Goal: Task Accomplishment & Management: Manage account settings

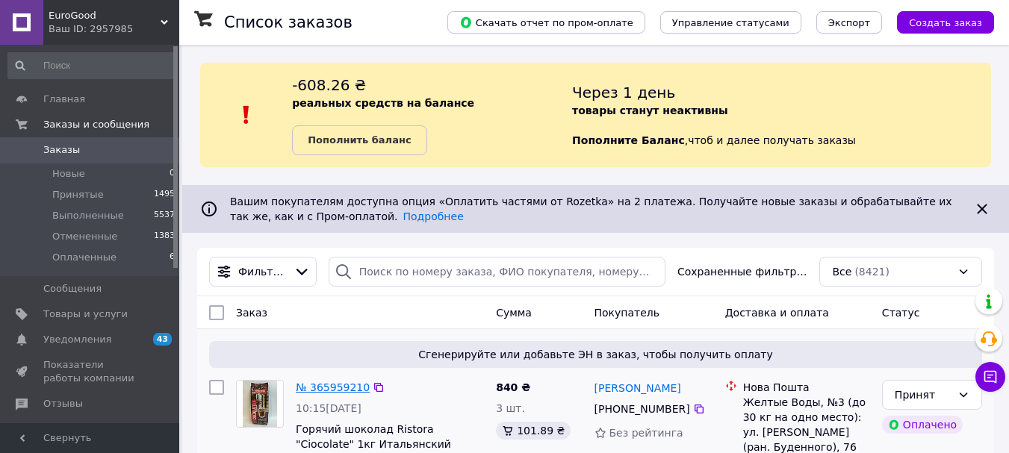
click at [324, 385] on link "№ 365959210" at bounding box center [333, 388] width 74 height 12
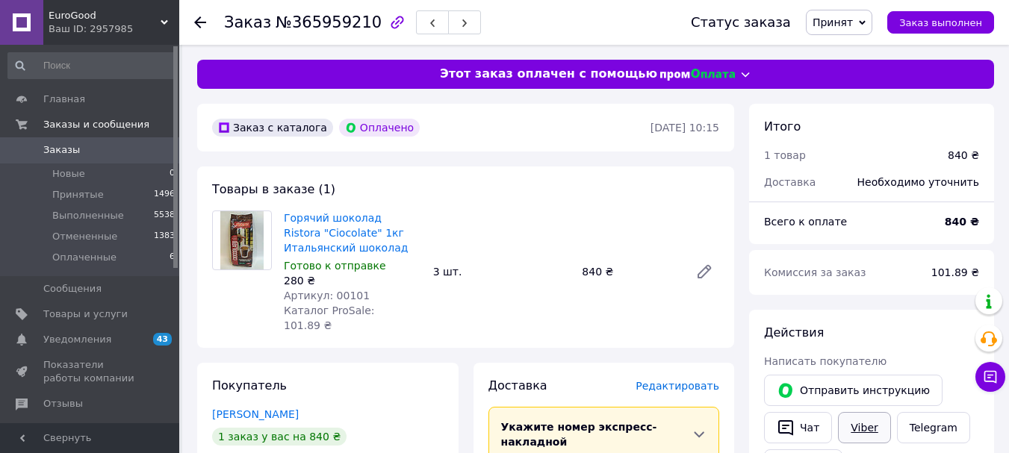
click at [772, 423] on link "Viber" at bounding box center [864, 427] width 52 height 31
click at [72, 150] on span "Заказы" at bounding box center [61, 149] width 37 height 13
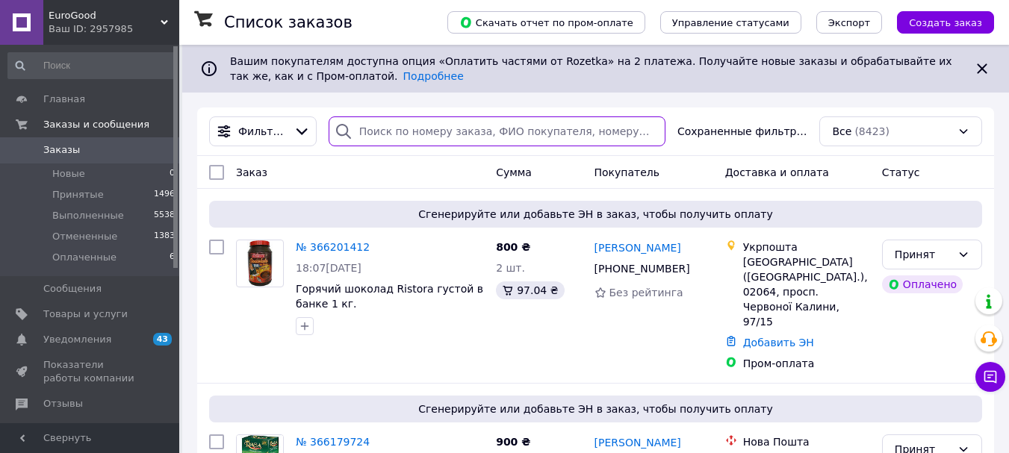
click at [452, 128] on input "search" at bounding box center [497, 132] width 337 height 30
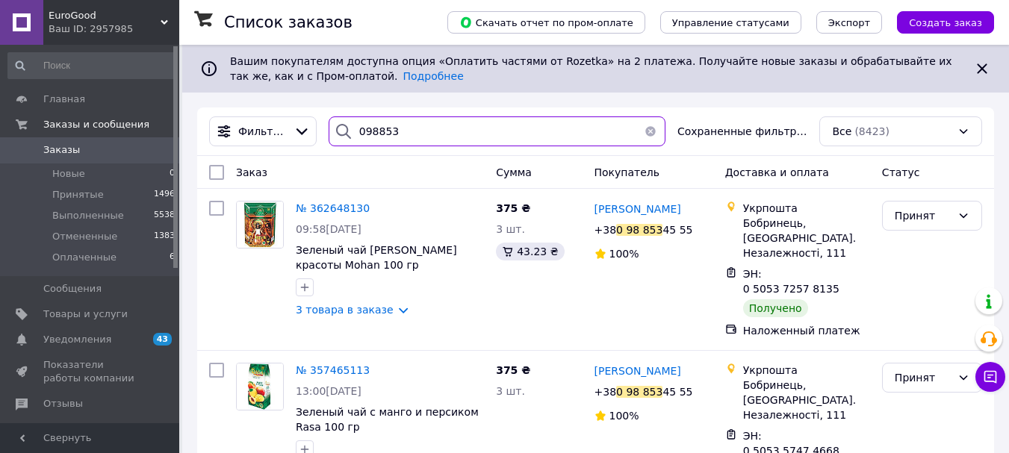
drag, startPoint x: 391, startPoint y: 135, endPoint x: 362, endPoint y: 136, distance: 28.4
click at [362, 136] on input "098853" at bounding box center [497, 132] width 337 height 30
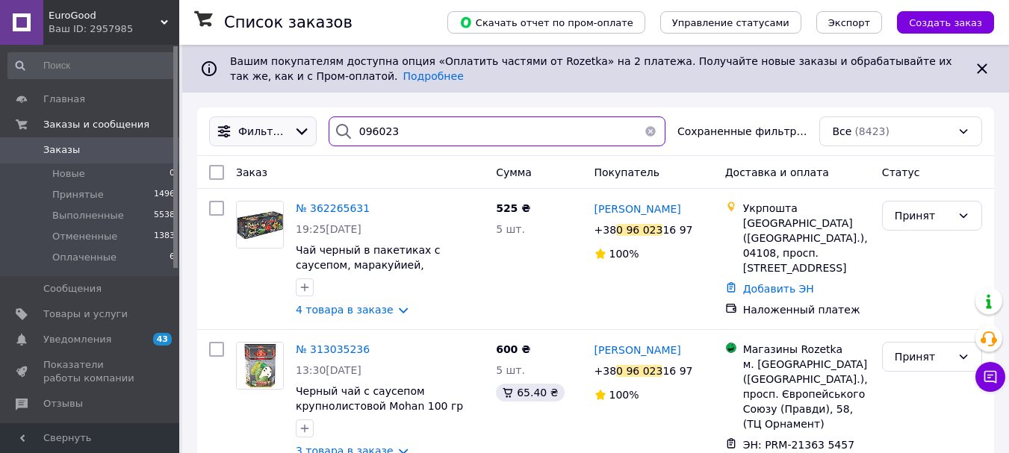
drag, startPoint x: 417, startPoint y: 137, endPoint x: 282, endPoint y: 137, distance: 134.4
click at [282, 137] on div "Фильтры 096023 Сохраненные фильтры: Все (8423)" at bounding box center [595, 132] width 785 height 30
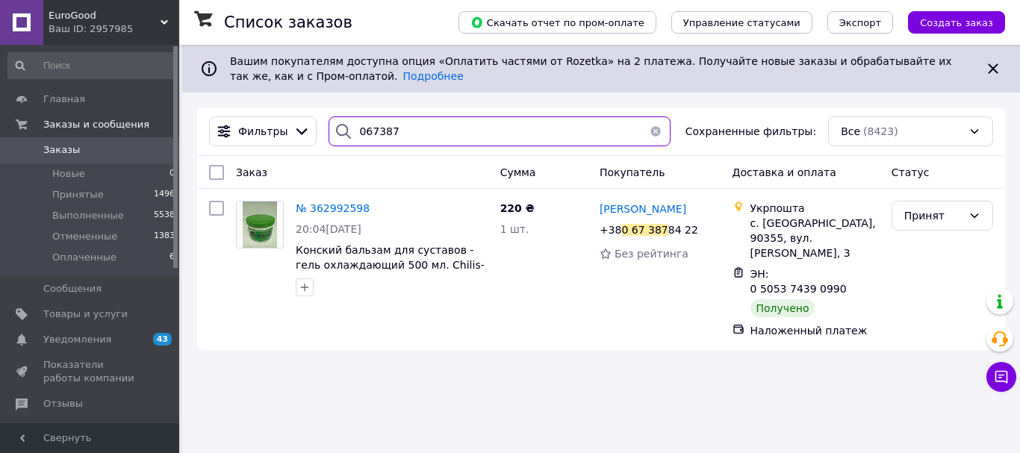
drag, startPoint x: 403, startPoint y: 136, endPoint x: 370, endPoint y: 137, distance: 32.9
click at [370, 137] on input "067387" at bounding box center [500, 132] width 342 height 30
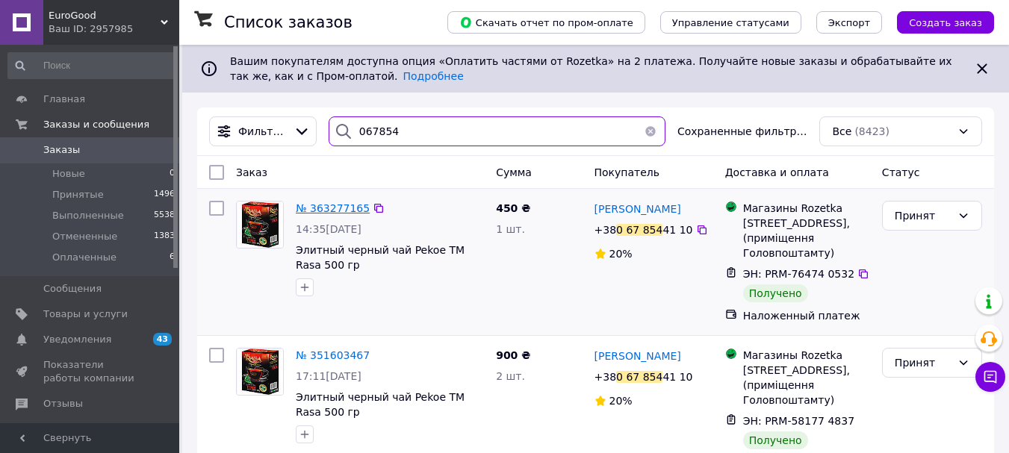
type input "067854"
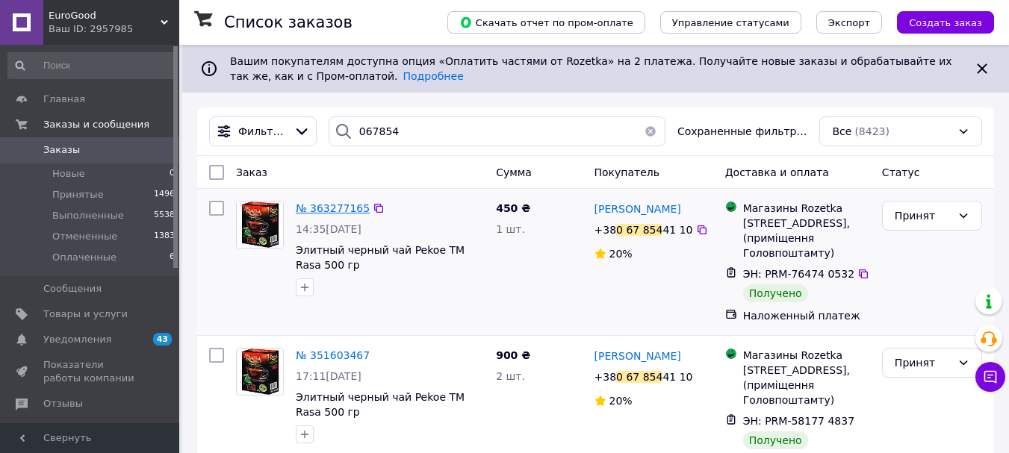
drag, startPoint x: 344, startPoint y: 207, endPoint x: 320, endPoint y: 210, distance: 24.1
click at [320, 210] on span "№ 363277165" at bounding box center [333, 208] width 74 height 12
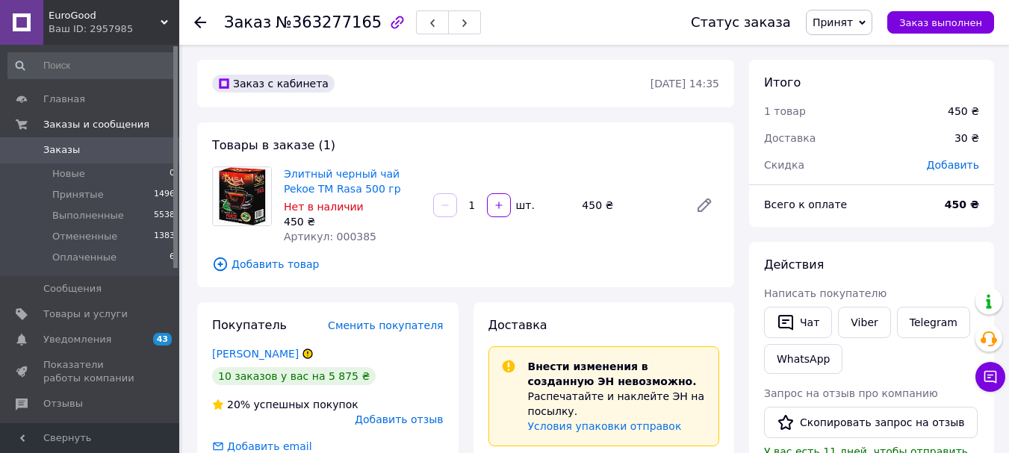
click at [205, 25] on div at bounding box center [209, 22] width 30 height 45
click at [199, 19] on icon at bounding box center [200, 22] width 12 height 12
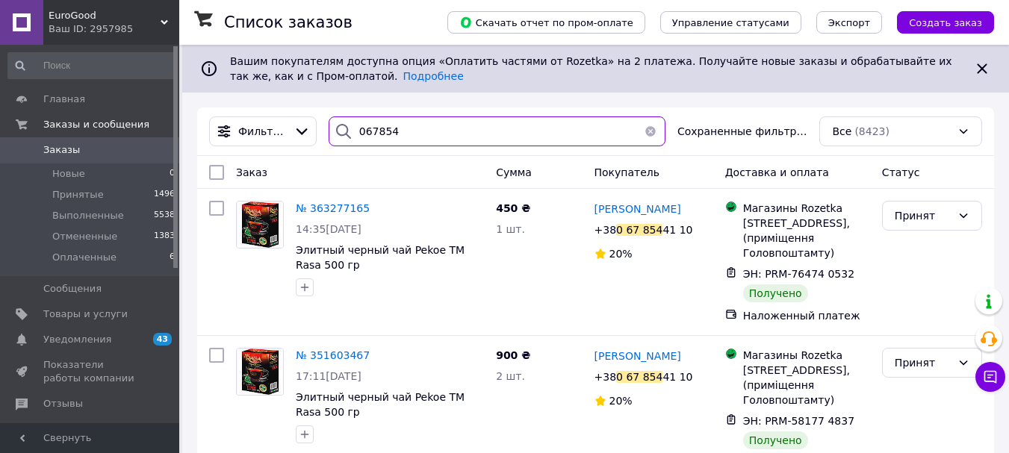
drag, startPoint x: 394, startPoint y: 128, endPoint x: 359, endPoint y: 131, distance: 36.0
click at [359, 131] on input "067854" at bounding box center [497, 132] width 337 height 30
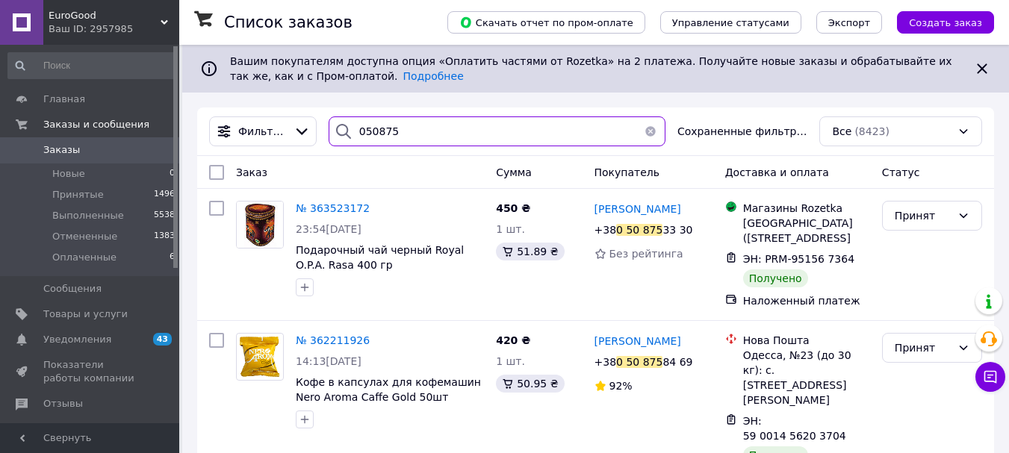
drag, startPoint x: 406, startPoint y: 128, endPoint x: 359, endPoint y: 137, distance: 48.0
click at [359, 137] on input "050875" at bounding box center [497, 132] width 337 height 30
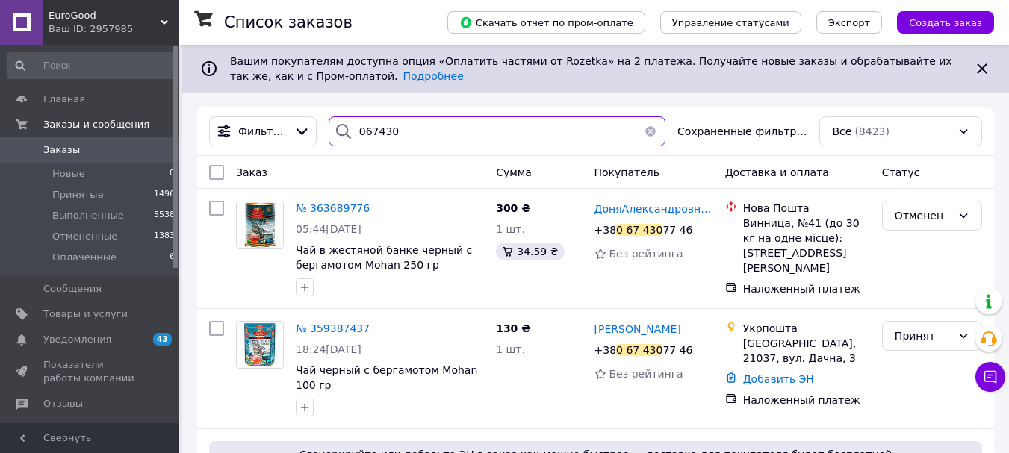
drag, startPoint x: 397, startPoint y: 134, endPoint x: 358, endPoint y: 137, distance: 38.9
click at [358, 137] on input "067430" at bounding box center [497, 132] width 337 height 30
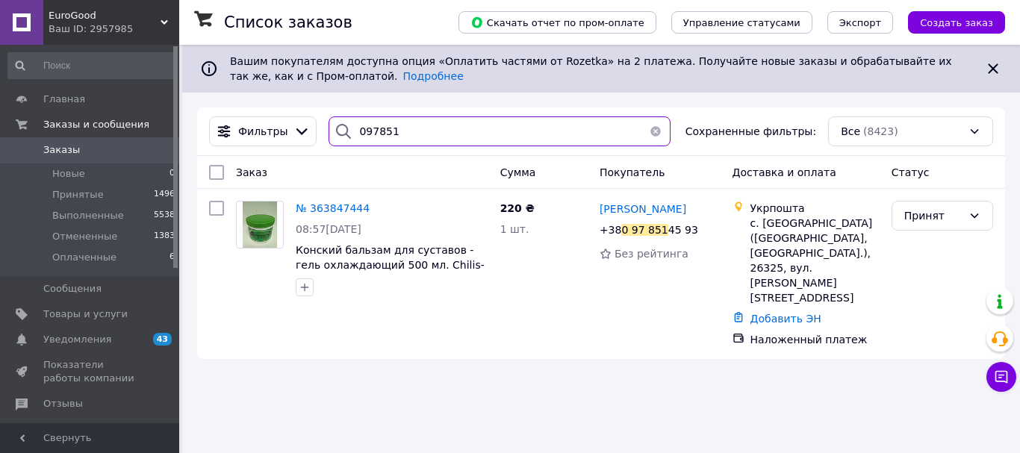
drag, startPoint x: 390, startPoint y: 134, endPoint x: 331, endPoint y: 134, distance: 59.0
click at [331, 134] on div "097851" at bounding box center [500, 132] width 342 height 30
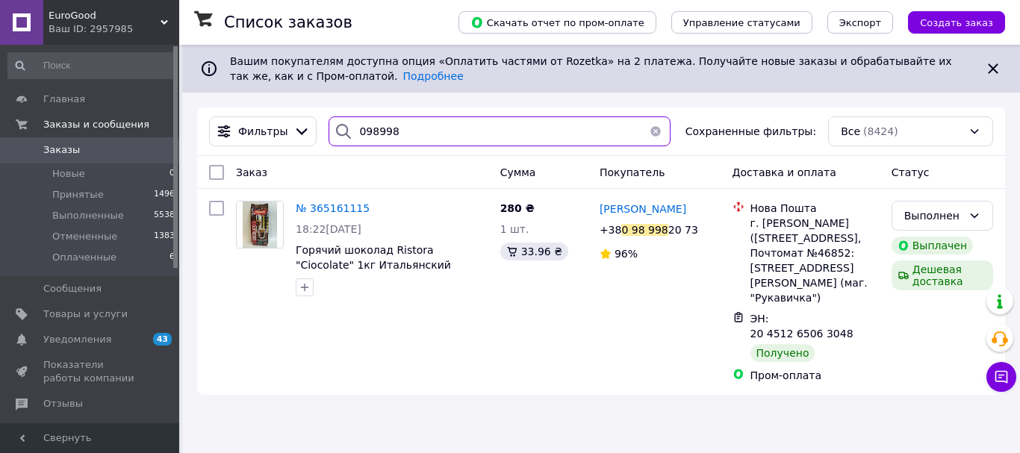
drag, startPoint x: 397, startPoint y: 136, endPoint x: 366, endPoint y: 134, distance: 30.7
click at [366, 134] on input "098998" at bounding box center [500, 132] width 342 height 30
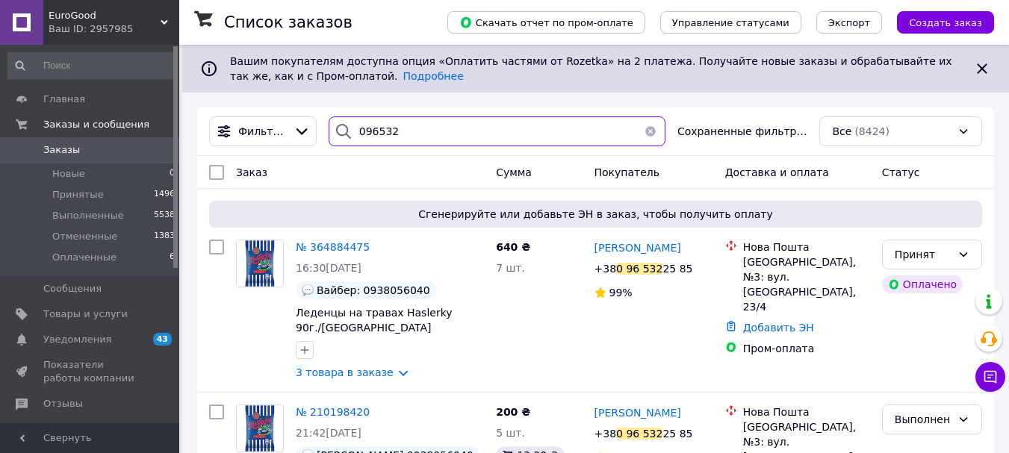
drag, startPoint x: 400, startPoint y: 136, endPoint x: 359, endPoint y: 136, distance: 41.1
click at [359, 136] on input "096532" at bounding box center [497, 132] width 337 height 30
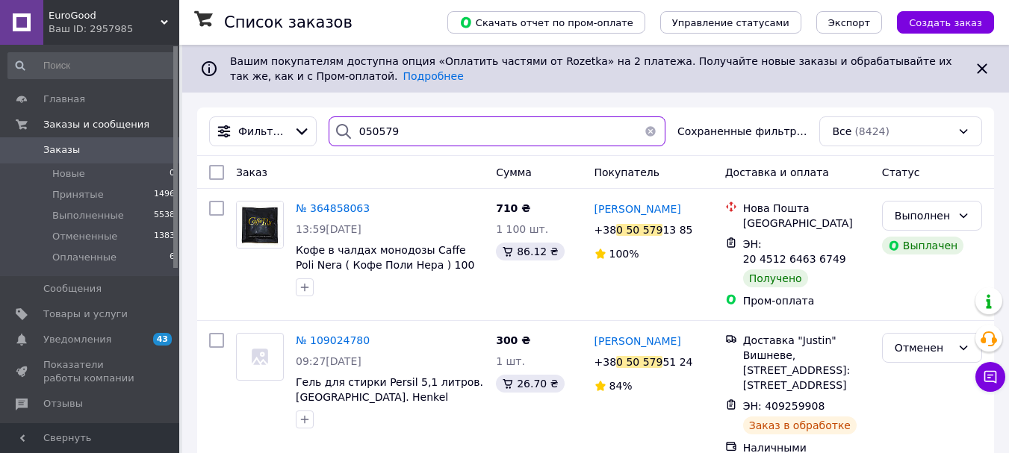
drag, startPoint x: 409, startPoint y: 134, endPoint x: 369, endPoint y: 132, distance: 39.6
click at [369, 132] on input "050579" at bounding box center [497, 132] width 337 height 30
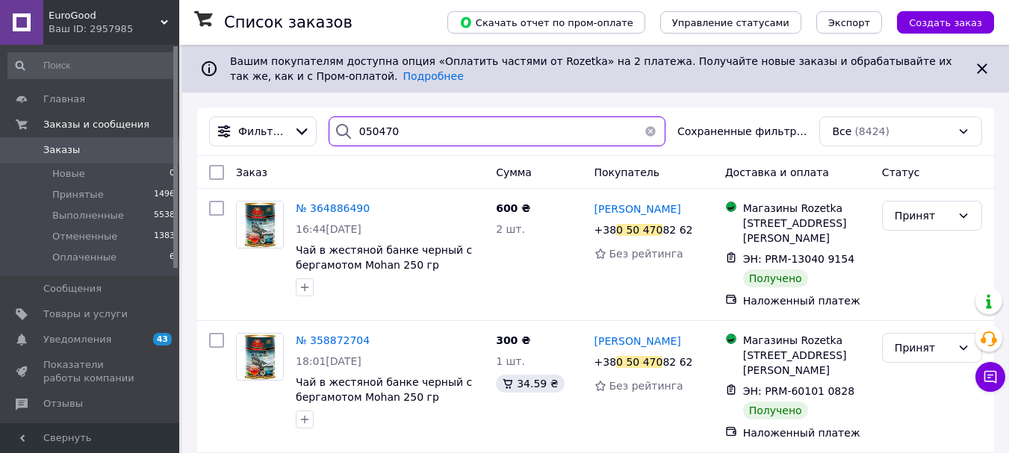
drag, startPoint x: 397, startPoint y: 120, endPoint x: 359, endPoint y: 132, distance: 39.2
click at [359, 132] on input "050470" at bounding box center [497, 132] width 337 height 30
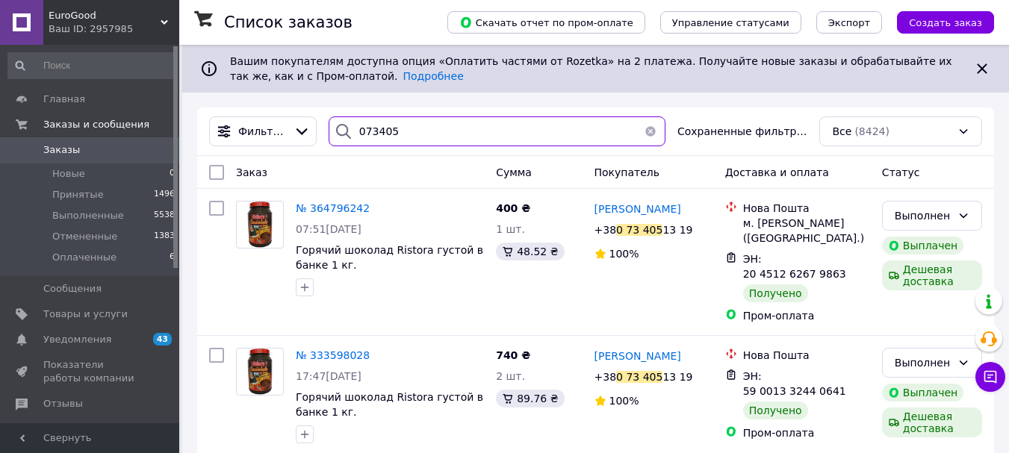
drag, startPoint x: 388, startPoint y: 131, endPoint x: 358, endPoint y: 132, distance: 30.7
click at [358, 132] on input "073405" at bounding box center [497, 132] width 337 height 30
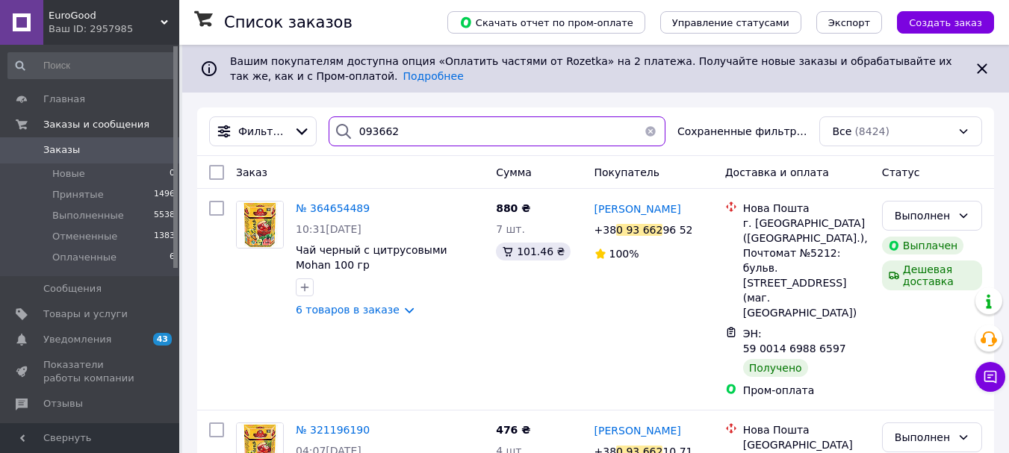
drag, startPoint x: 392, startPoint y: 131, endPoint x: 364, endPoint y: 135, distance: 27.9
click at [364, 135] on input "093662" at bounding box center [497, 132] width 337 height 30
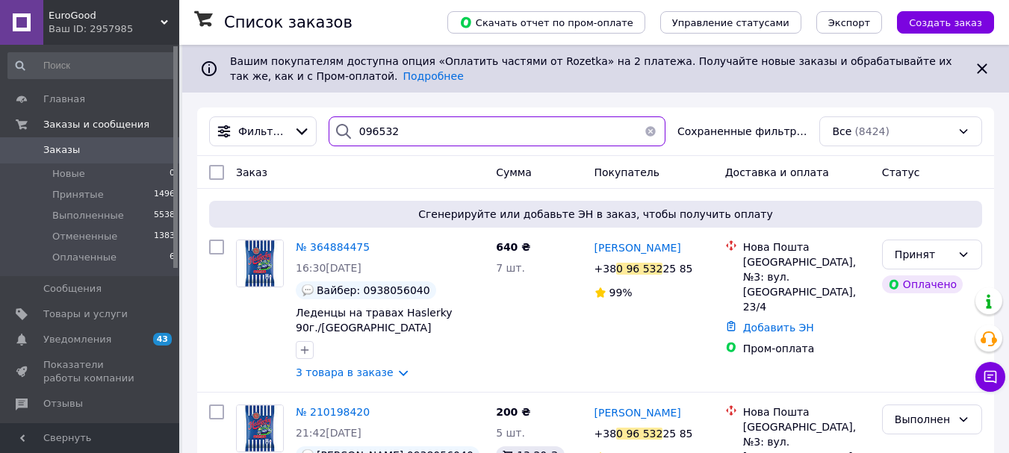
drag, startPoint x: 372, startPoint y: 118, endPoint x: 335, endPoint y: 129, distance: 39.0
click at [335, 129] on div "096532" at bounding box center [497, 132] width 337 height 30
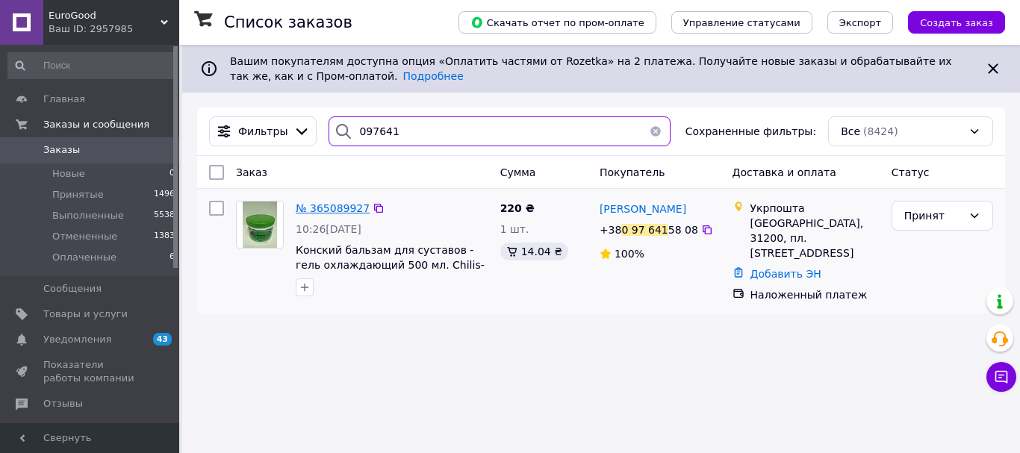
type input "097641"
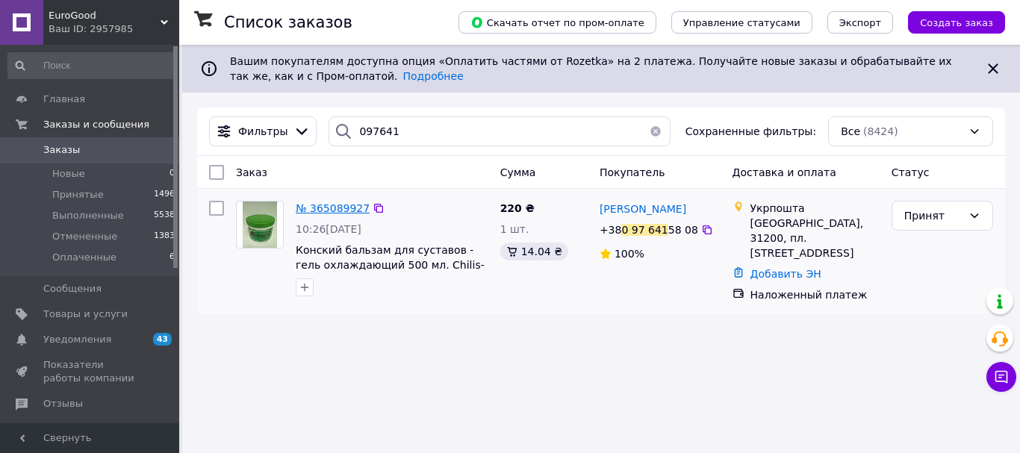
click at [335, 206] on span "№ 365089927" at bounding box center [333, 208] width 74 height 12
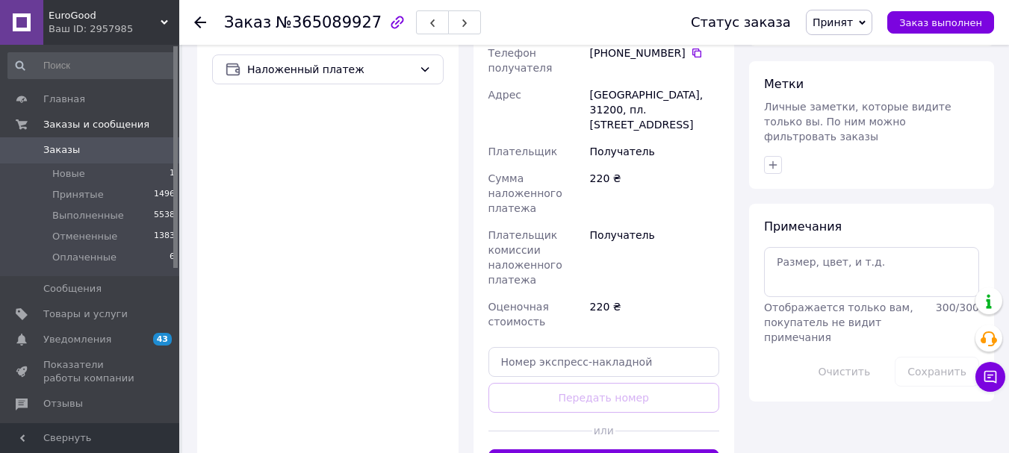
scroll to position [672, 0]
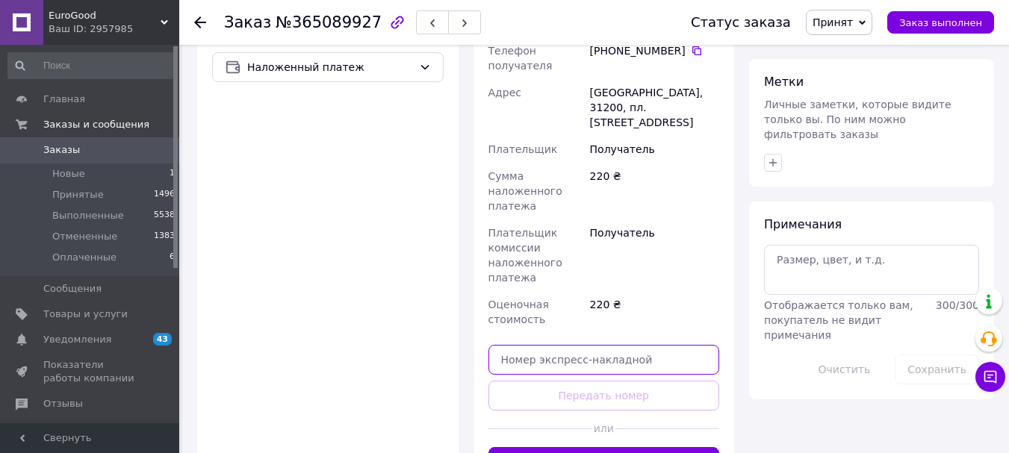
click at [556, 345] on input "text" at bounding box center [604, 360] width 232 height 30
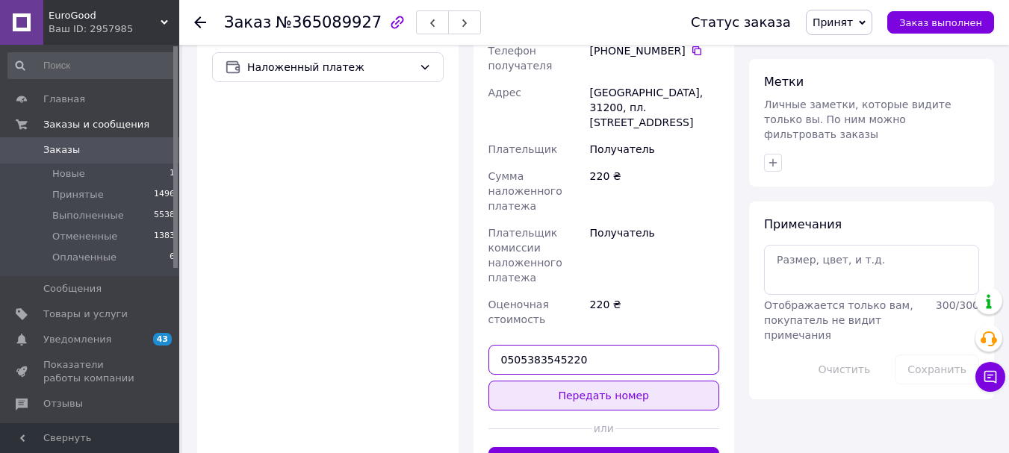
type input "0505383545220"
click at [587, 381] on button "Передать номер" at bounding box center [604, 396] width 232 height 30
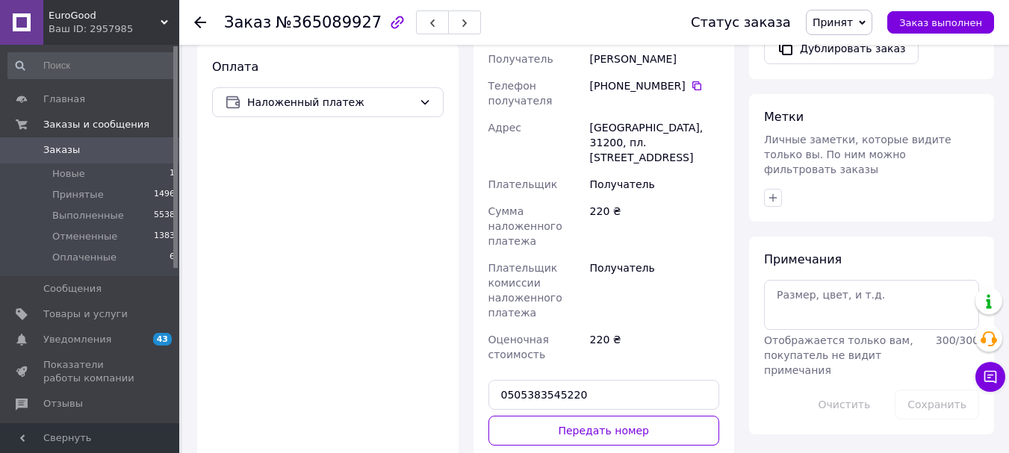
scroll to position [747, 0]
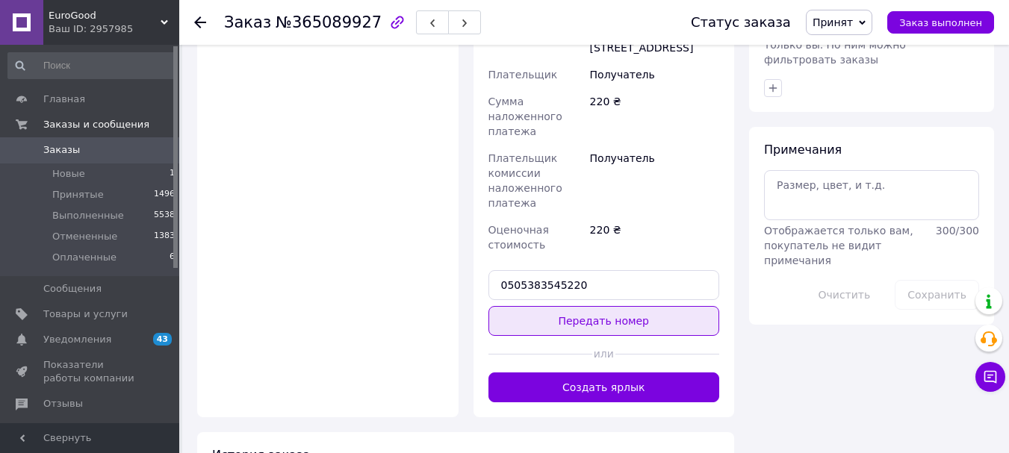
click at [569, 306] on button "Передать номер" at bounding box center [604, 321] width 232 height 30
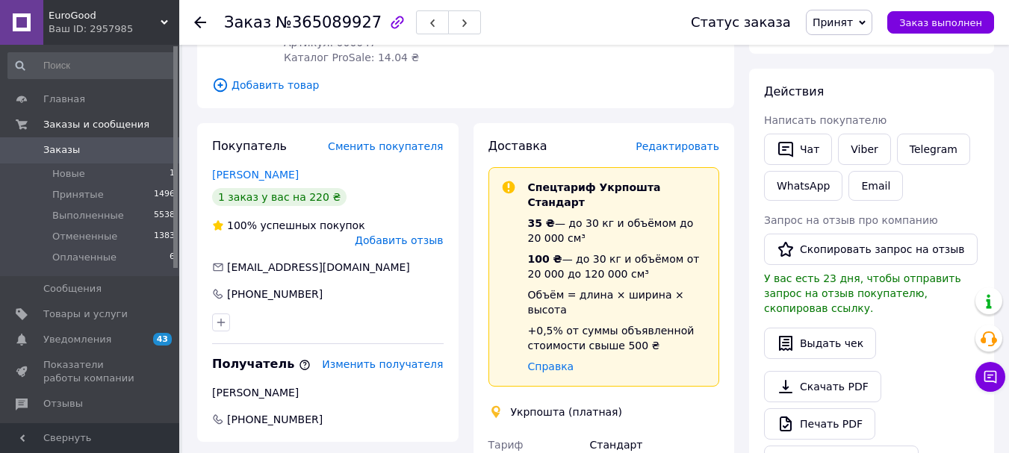
scroll to position [149, 0]
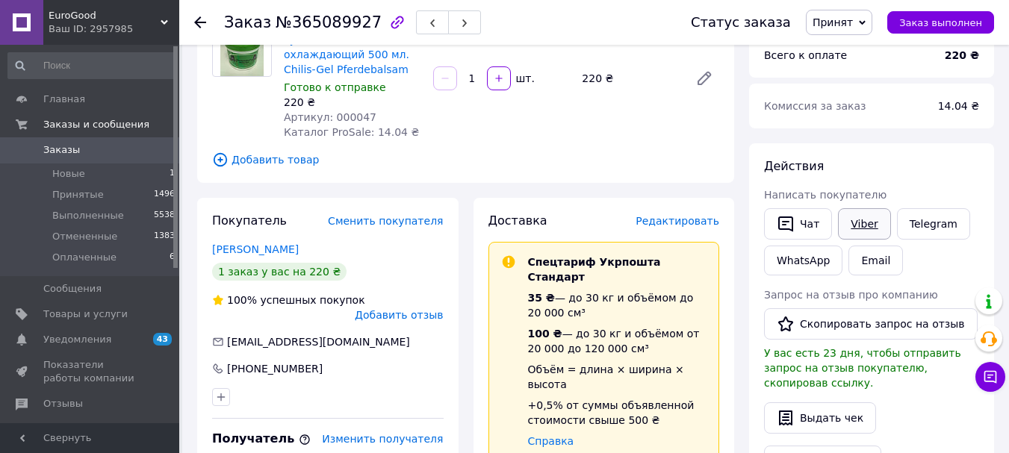
click at [772, 235] on link "Viber" at bounding box center [864, 223] width 52 height 31
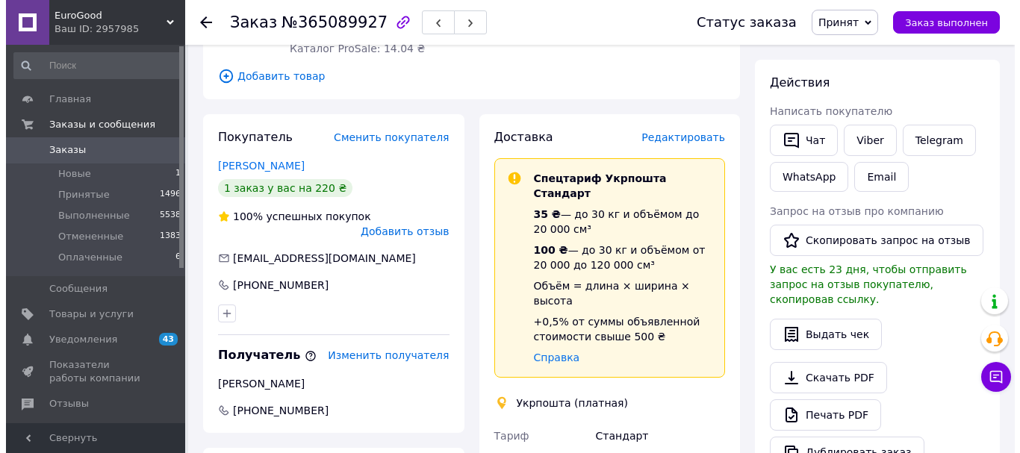
scroll to position [224, 0]
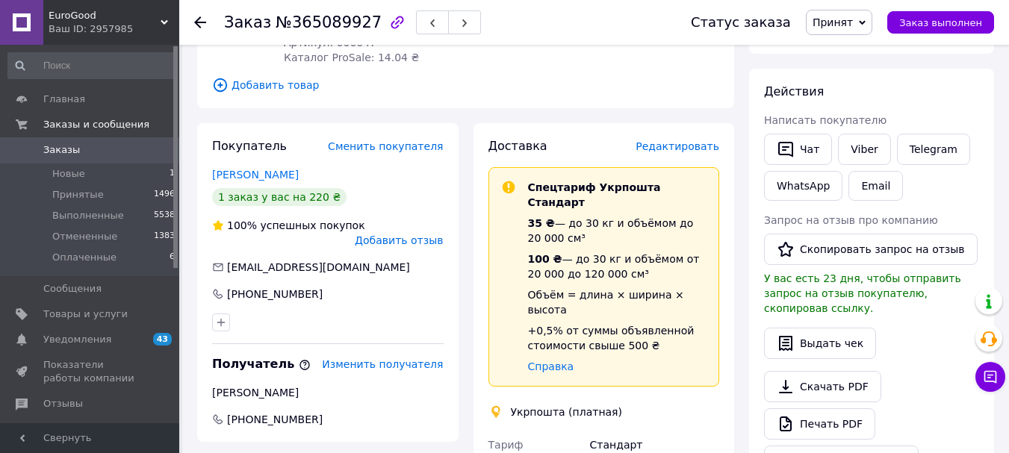
click at [693, 143] on span "Редактировать" at bounding box center [678, 146] width 84 height 12
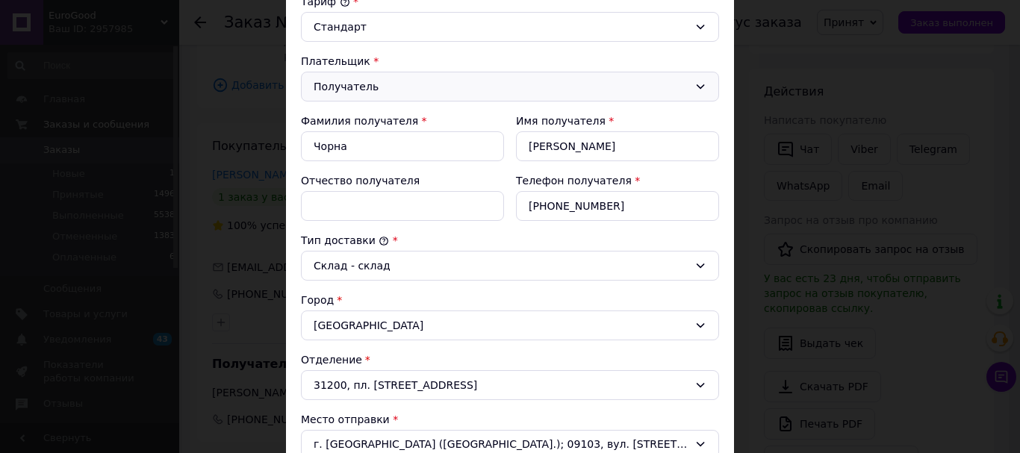
scroll to position [79, 0]
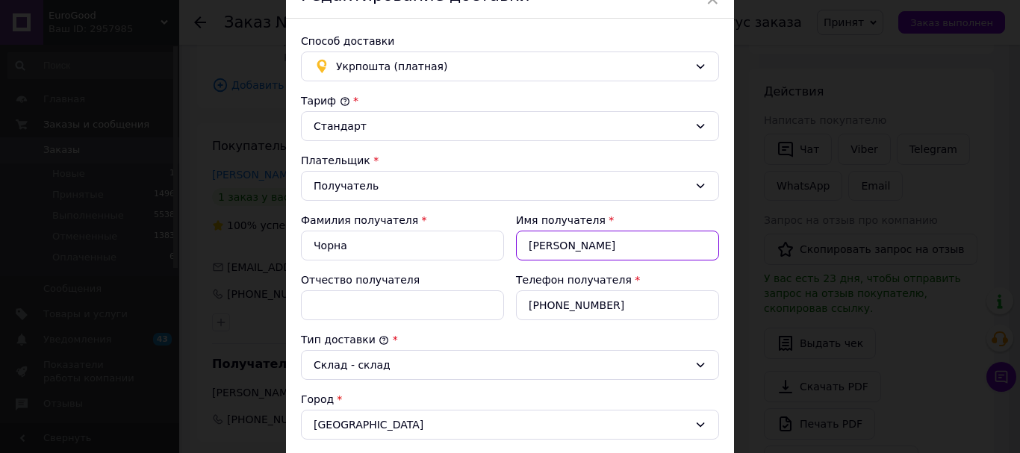
drag, startPoint x: 574, startPoint y: 246, endPoint x: 504, endPoint y: 255, distance: 70.0
click at [504, 255] on div "Фамилия получателя * Чорна Имя получателя * [PERSON_NAME] Отчество получателя Т…" at bounding box center [510, 267] width 430 height 120
type input "[PERSON_NAME]"
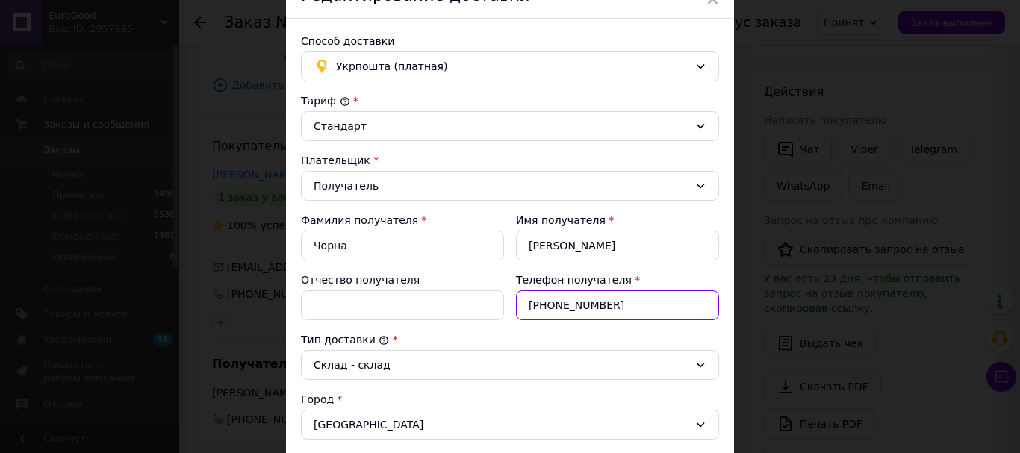
drag, startPoint x: 609, startPoint y: 307, endPoint x: 560, endPoint y: 315, distance: 49.2
click at [560, 315] on input "[PHONE_NUMBER]" at bounding box center [617, 306] width 203 height 30
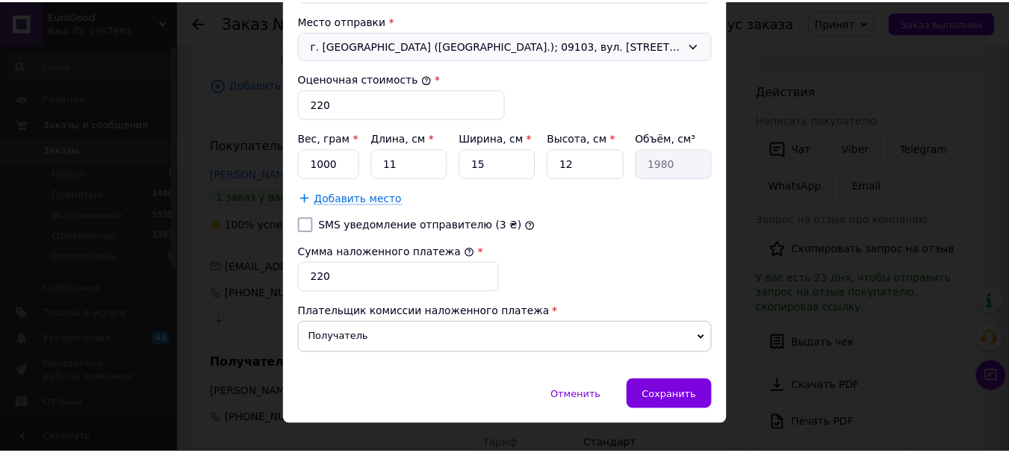
scroll to position [602, 0]
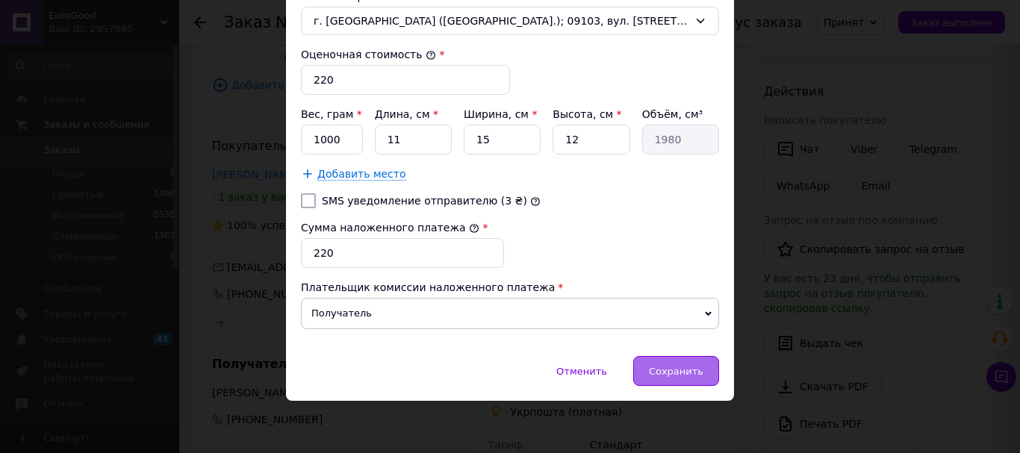
type input "[PHONE_NUMBER]"
click at [677, 373] on span "Сохранить" at bounding box center [676, 371] width 55 height 11
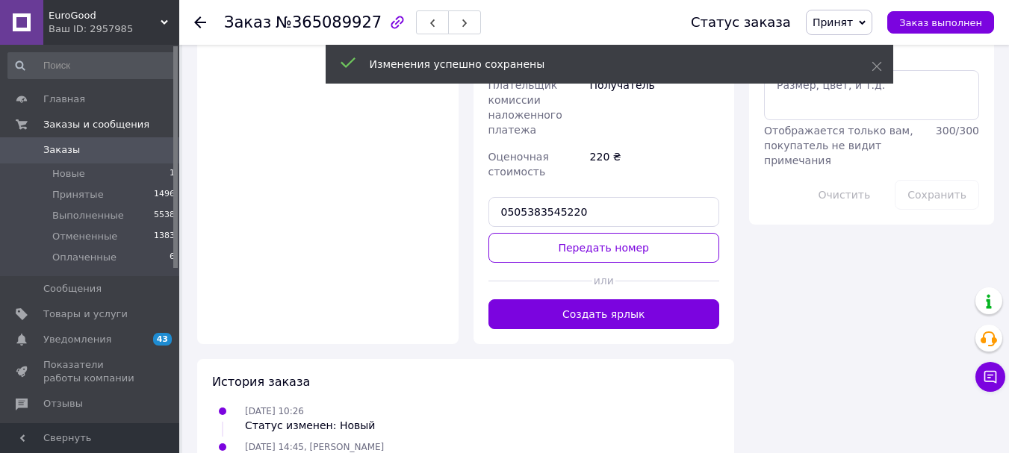
scroll to position [822, 0]
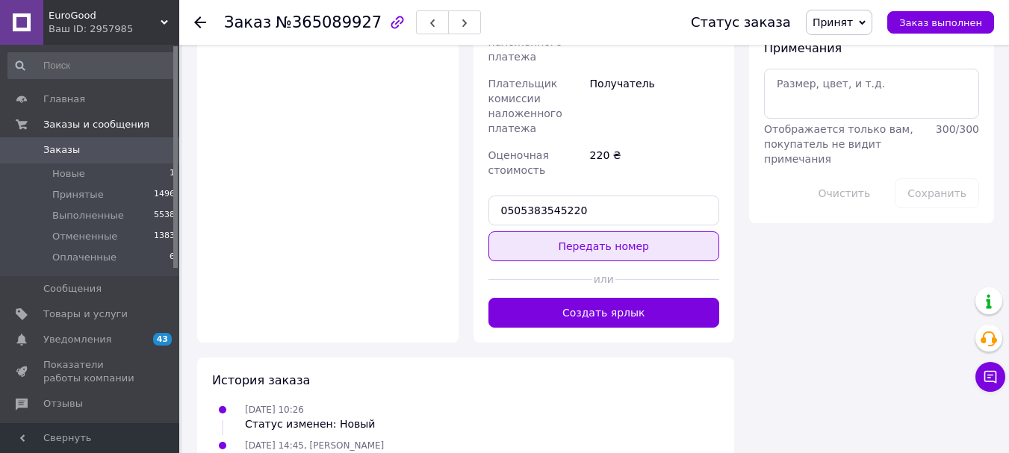
click at [638, 232] on button "Передать номер" at bounding box center [604, 247] width 232 height 30
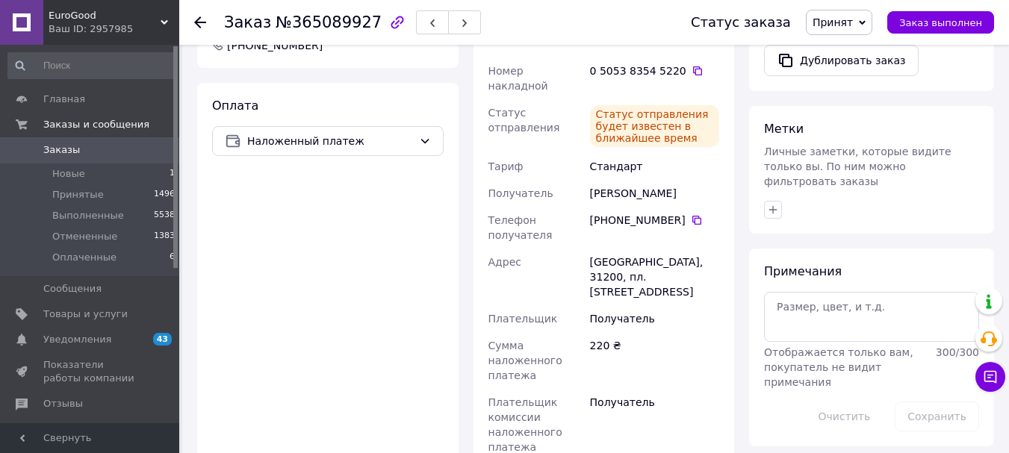
scroll to position [598, 0]
click at [194, 24] on icon at bounding box center [200, 22] width 12 height 12
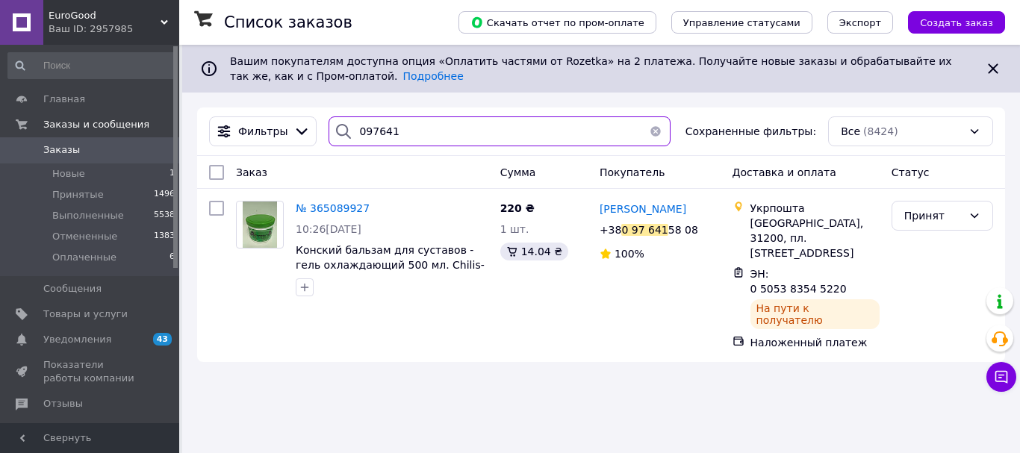
drag, startPoint x: 370, startPoint y: 129, endPoint x: 359, endPoint y: 129, distance: 10.5
click at [359, 129] on input "097641" at bounding box center [500, 132] width 342 height 30
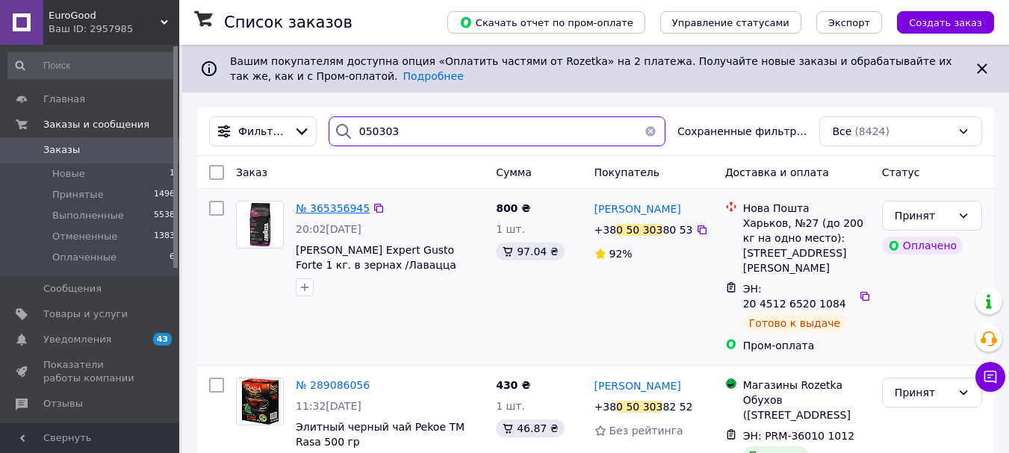
type input "050303"
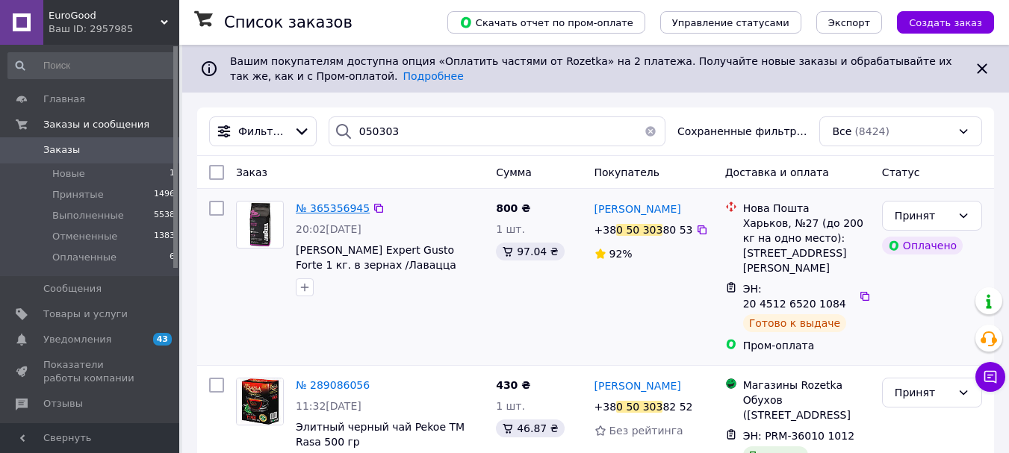
click at [331, 211] on span "№ 365356945" at bounding box center [333, 208] width 74 height 12
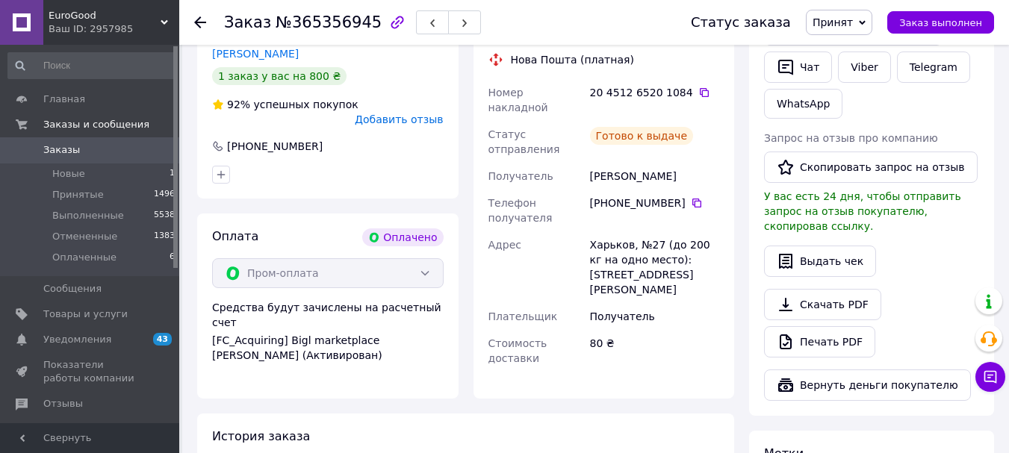
scroll to position [224, 0]
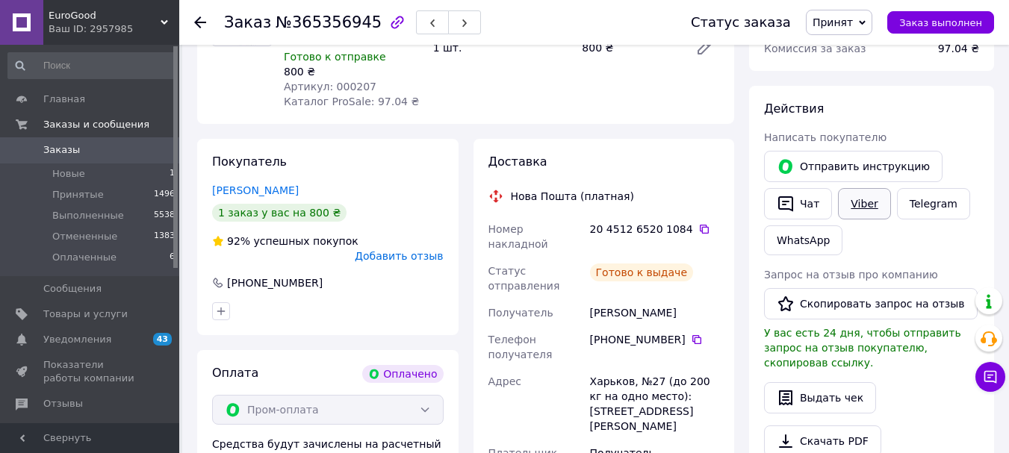
click at [772, 208] on link "Viber" at bounding box center [864, 203] width 52 height 31
click at [698, 223] on icon at bounding box center [704, 229] width 12 height 12
click at [90, 147] on span "Заказы" at bounding box center [90, 149] width 95 height 13
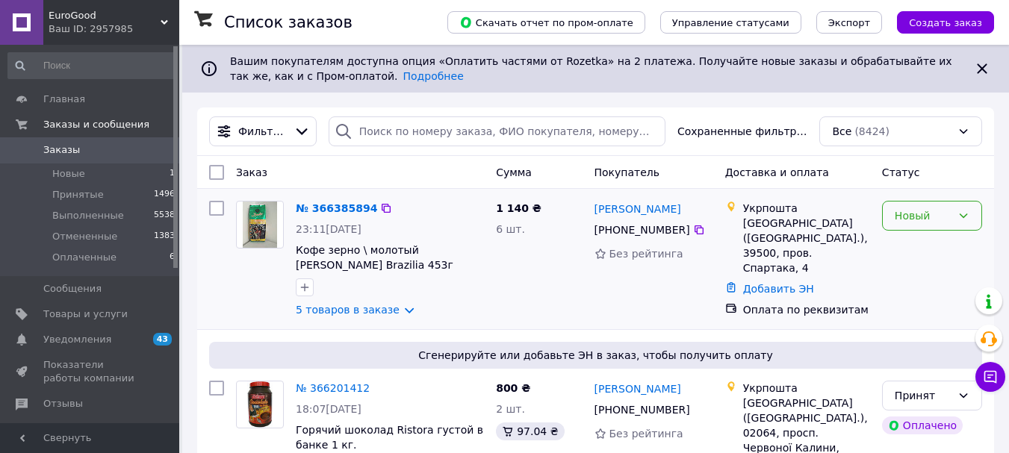
click at [772, 220] on div "Новый" at bounding box center [923, 216] width 57 height 16
click at [772, 253] on li "Принят" at bounding box center [932, 248] width 99 height 27
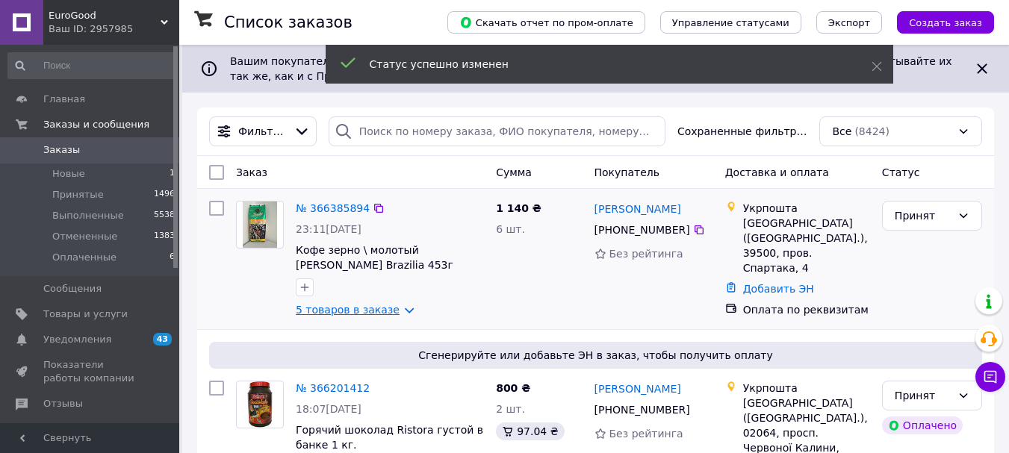
click at [395, 311] on link "5 товаров в заказе" at bounding box center [348, 310] width 104 height 12
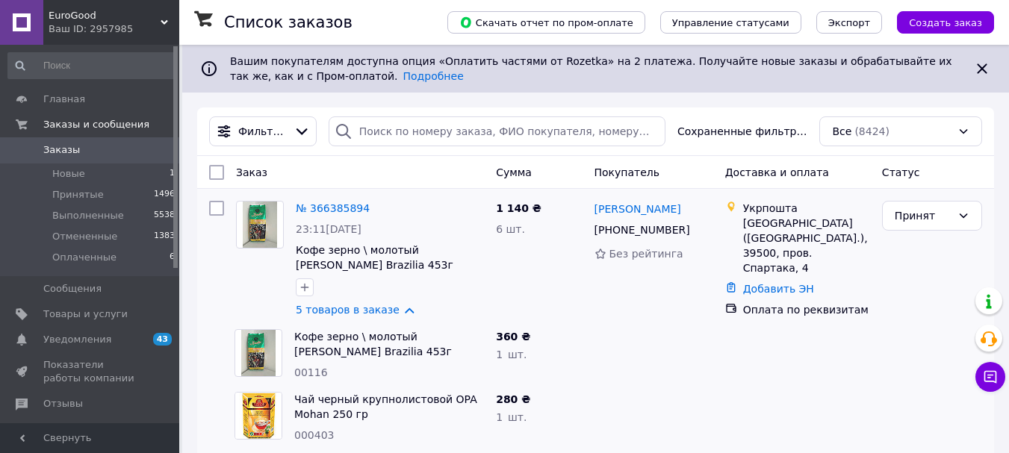
click at [56, 152] on span "Заказы" at bounding box center [61, 149] width 37 height 13
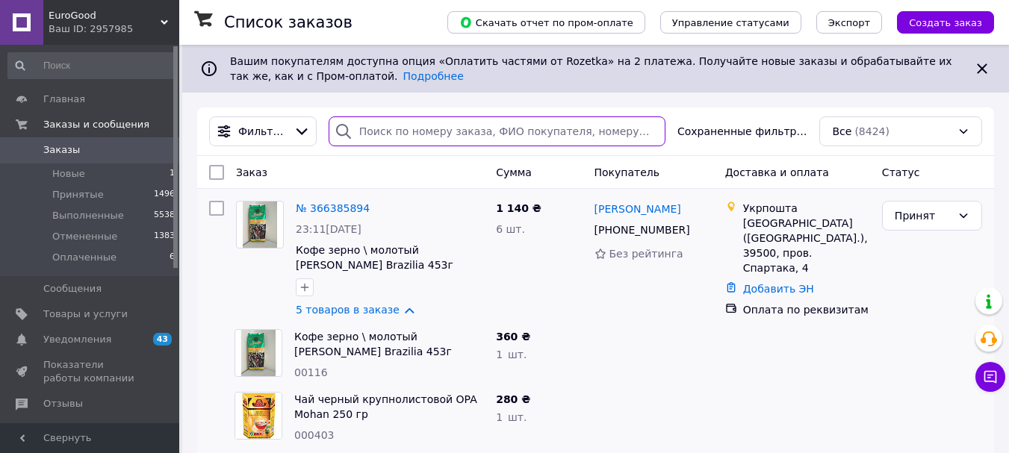
click at [419, 128] on input "search" at bounding box center [497, 132] width 337 height 30
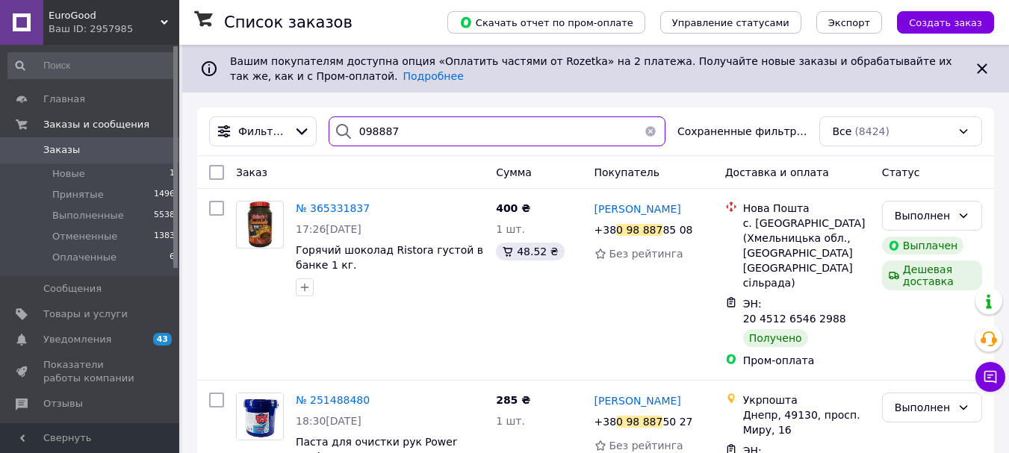
drag, startPoint x: 405, startPoint y: 122, endPoint x: 357, endPoint y: 134, distance: 49.3
click at [357, 134] on input "098887" at bounding box center [497, 132] width 337 height 30
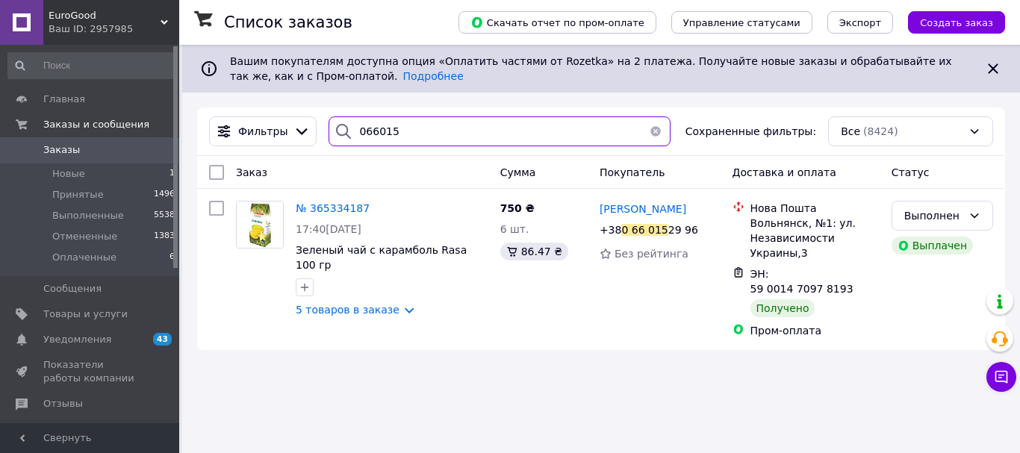
drag, startPoint x: 393, startPoint y: 128, endPoint x: 357, endPoint y: 127, distance: 35.9
click at [357, 127] on input "066015" at bounding box center [500, 132] width 342 height 30
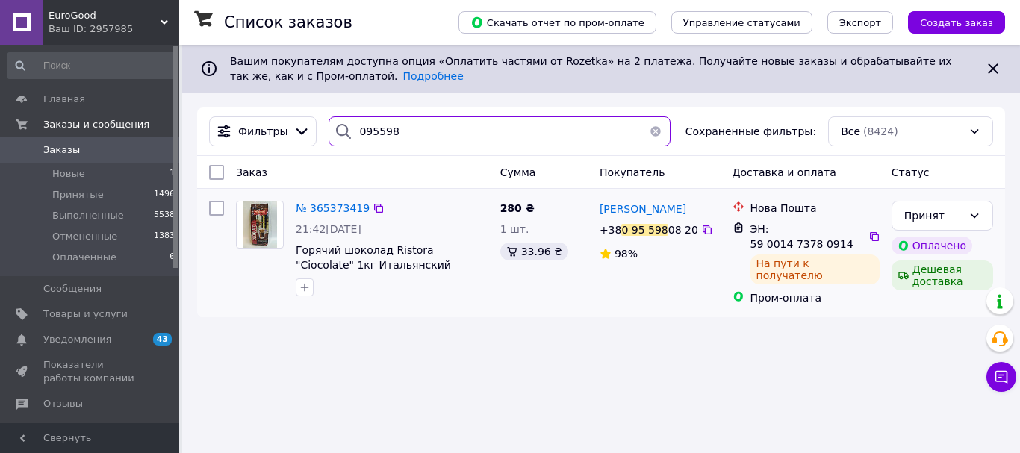
type input "095598"
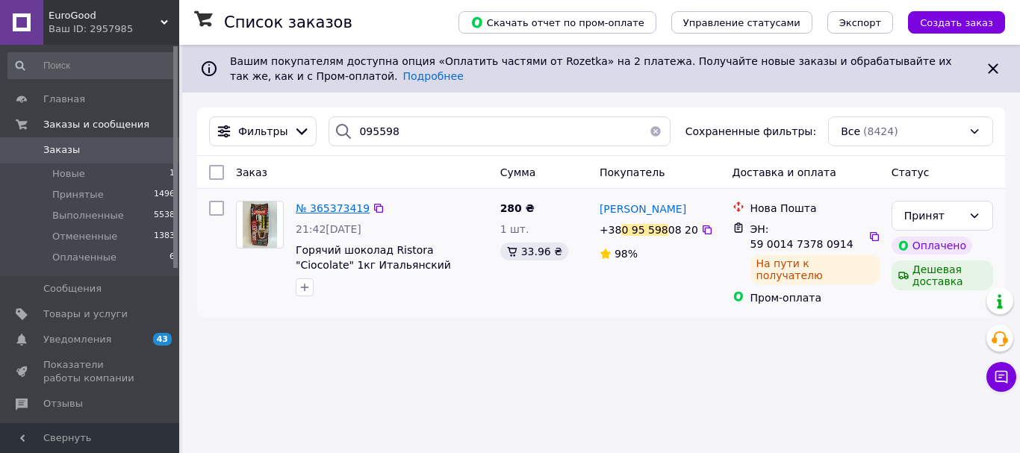
click at [329, 214] on span "№ 365373419" at bounding box center [333, 208] width 74 height 12
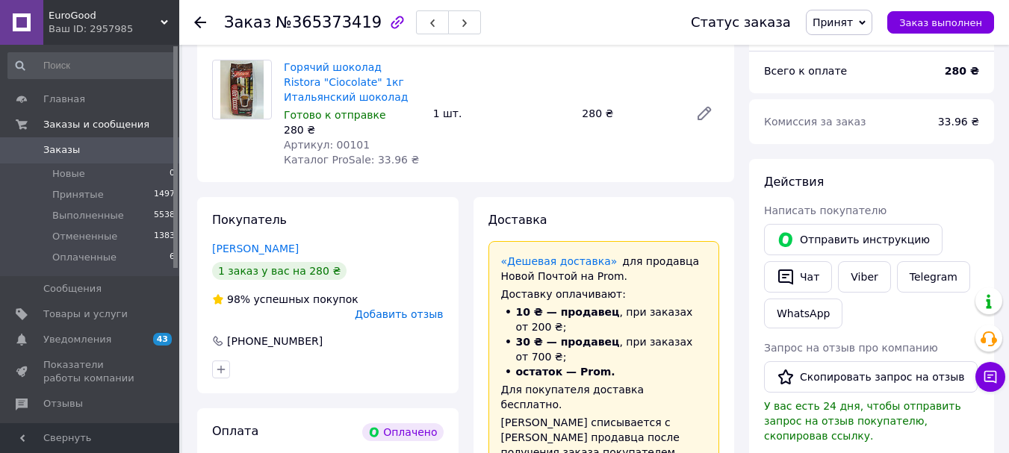
scroll to position [149, 0]
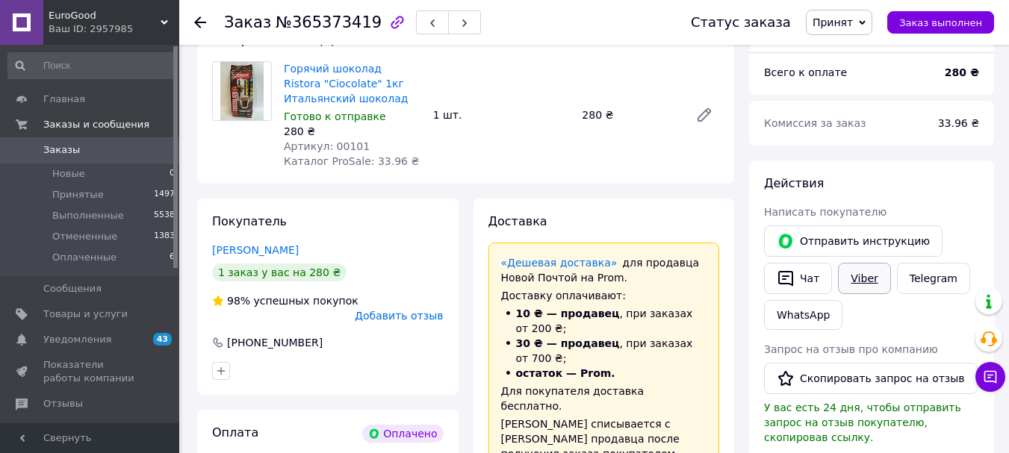
click at [772, 273] on link "Viber" at bounding box center [864, 278] width 52 height 31
click at [197, 19] on use at bounding box center [200, 22] width 12 height 12
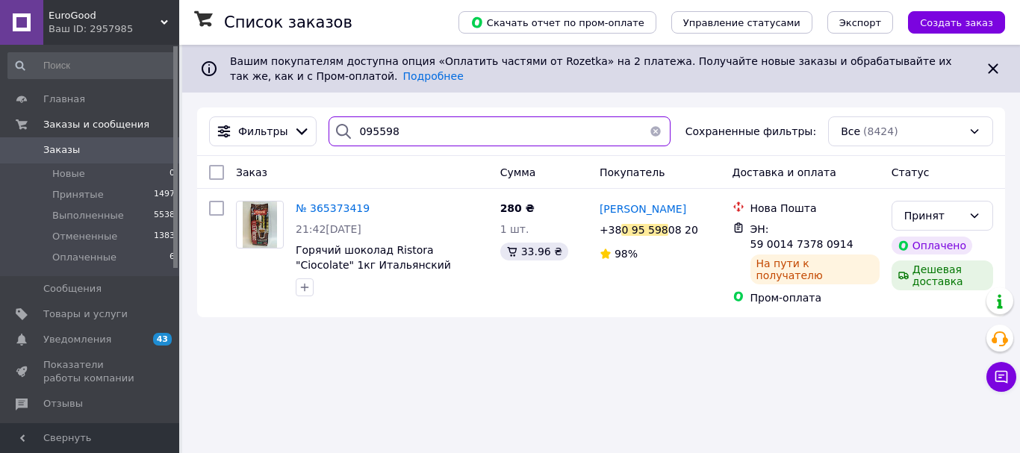
drag, startPoint x: 403, startPoint y: 124, endPoint x: 358, endPoint y: 131, distance: 46.1
click at [358, 131] on input "095598" at bounding box center [500, 132] width 342 height 30
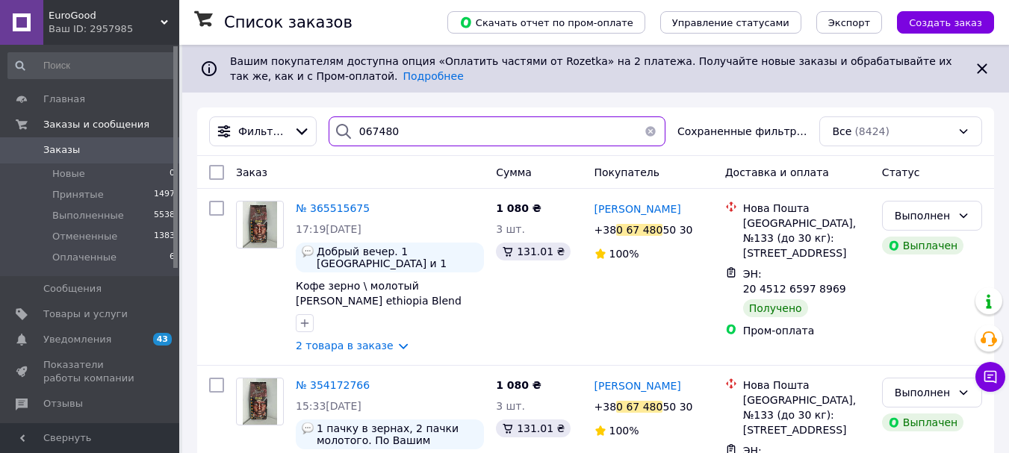
drag, startPoint x: 402, startPoint y: 129, endPoint x: 356, endPoint y: 125, distance: 46.5
click at [356, 125] on input "067480" at bounding box center [497, 132] width 337 height 30
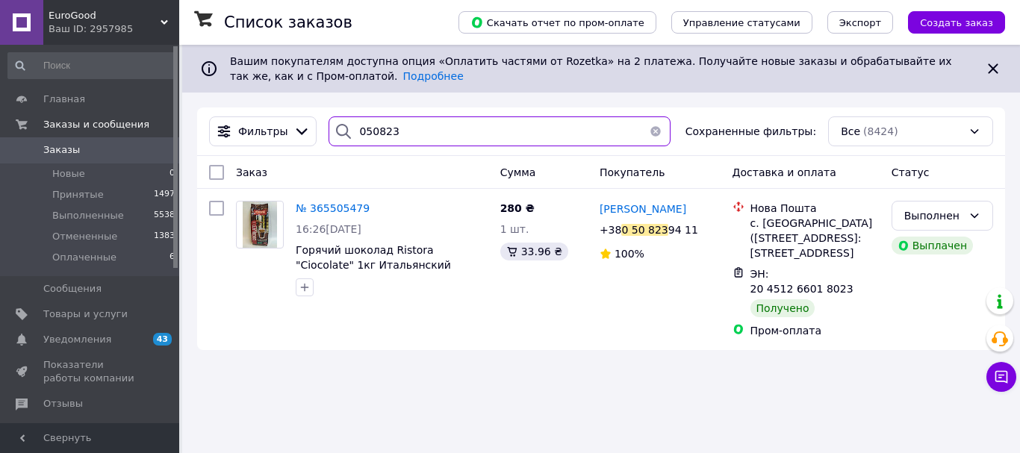
drag, startPoint x: 374, startPoint y: 129, endPoint x: 355, endPoint y: 129, distance: 19.4
click at [355, 129] on input "050823" at bounding box center [500, 132] width 342 height 30
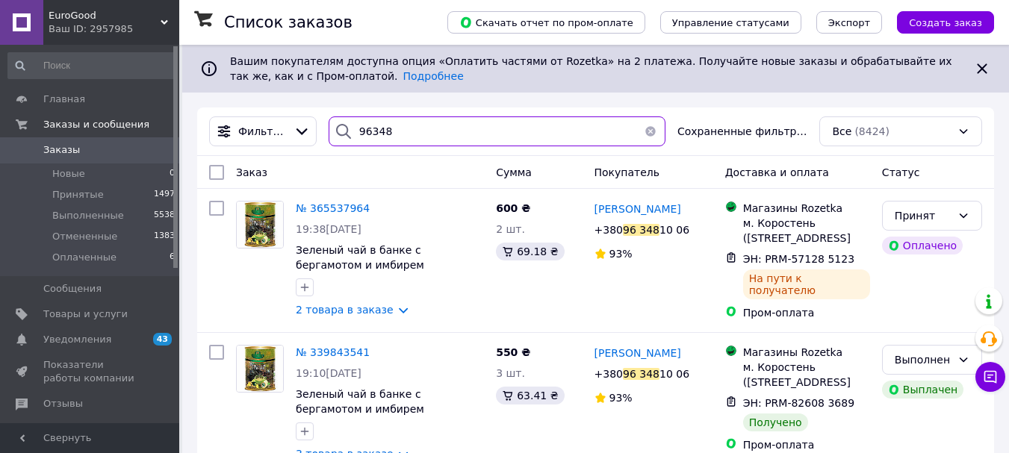
drag, startPoint x: 391, startPoint y: 126, endPoint x: 332, endPoint y: 137, distance: 60.1
click at [332, 137] on div "96348" at bounding box center [497, 132] width 337 height 30
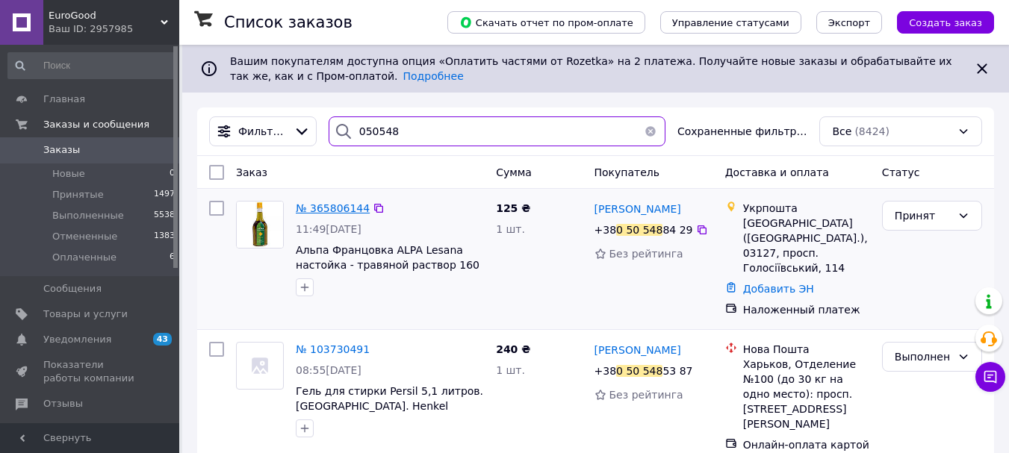
type input "050548"
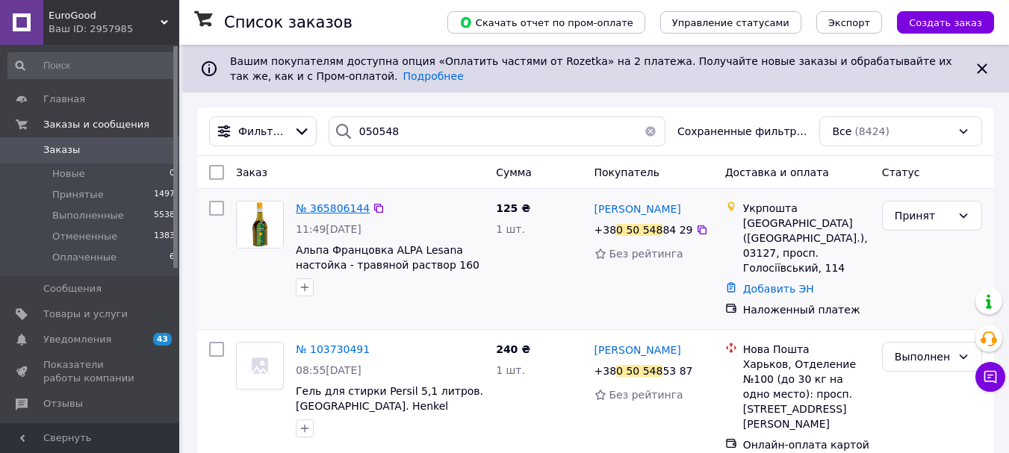
click at [336, 202] on span "№ 365806144" at bounding box center [333, 208] width 74 height 12
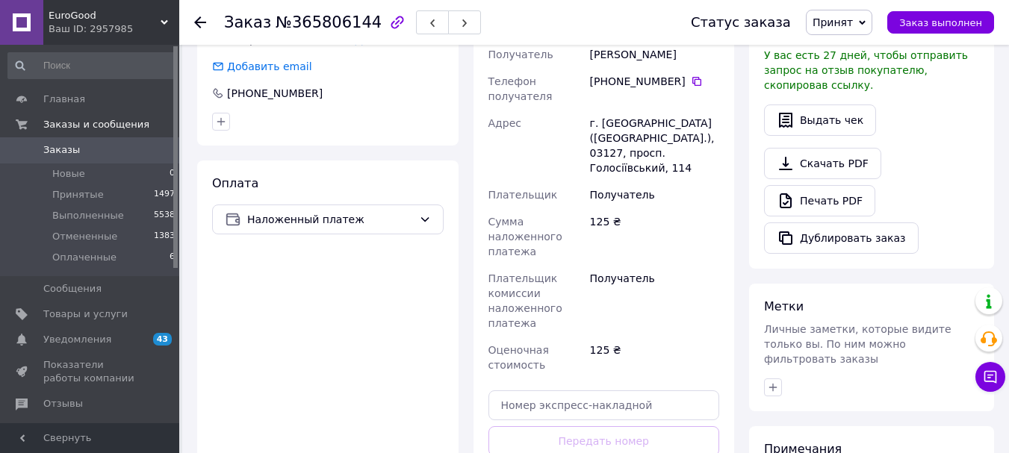
scroll to position [448, 0]
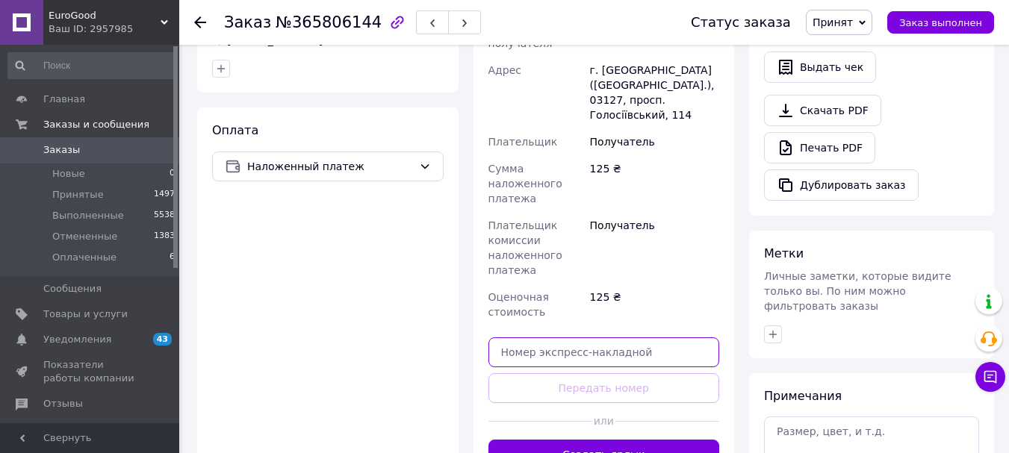
click at [586, 338] on input "text" at bounding box center [604, 353] width 232 height 30
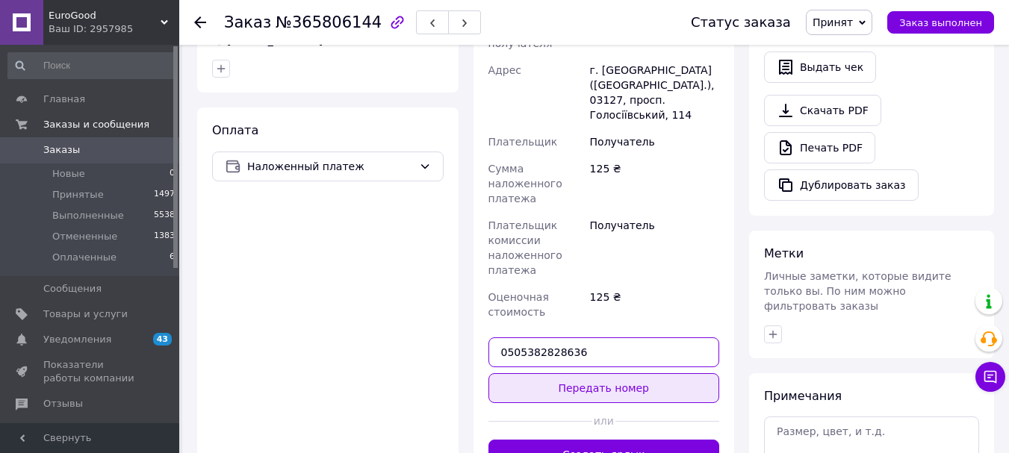
type input "0505382828636"
click at [592, 373] on button "Передать номер" at bounding box center [604, 388] width 232 height 30
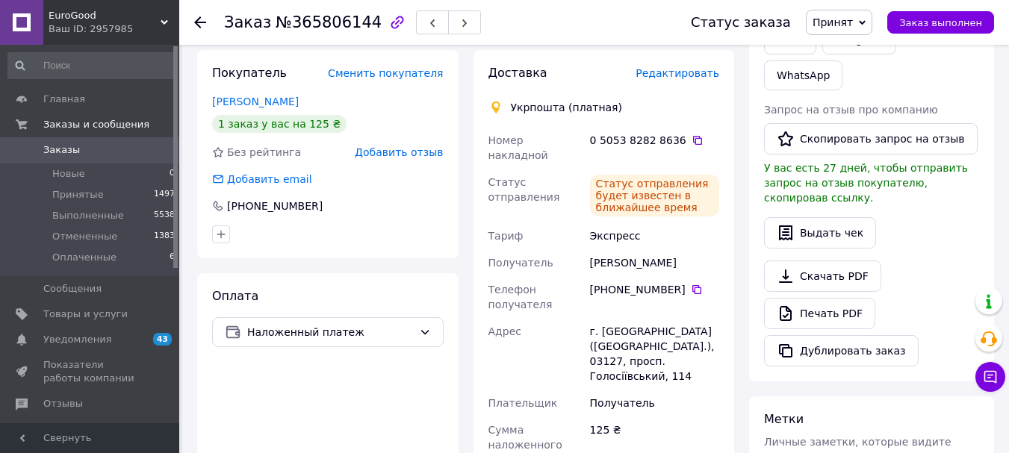
scroll to position [224, 0]
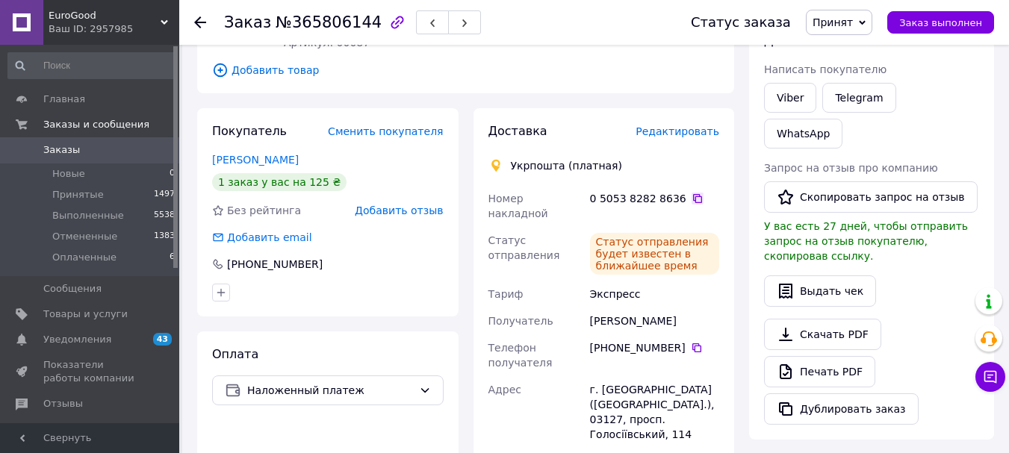
click at [692, 193] on icon at bounding box center [698, 199] width 12 height 12
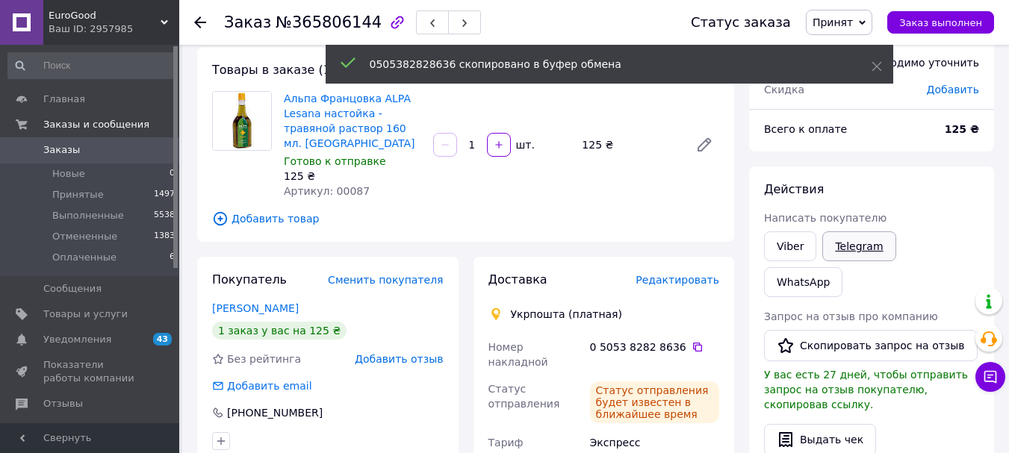
scroll to position [75, 0]
click at [772, 241] on link "Viber" at bounding box center [790, 247] width 52 height 30
